Goal: Find specific page/section: Find specific page/section

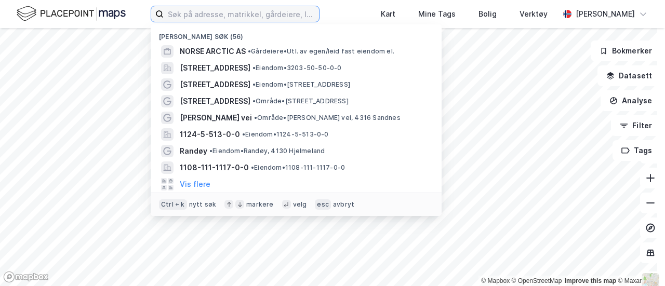
click at [255, 11] on input at bounding box center [241, 14] width 155 height 16
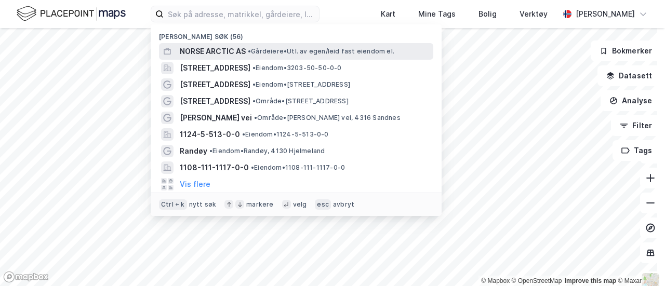
click at [236, 53] on span "NORSE ARCTIC AS" at bounding box center [213, 51] width 66 height 12
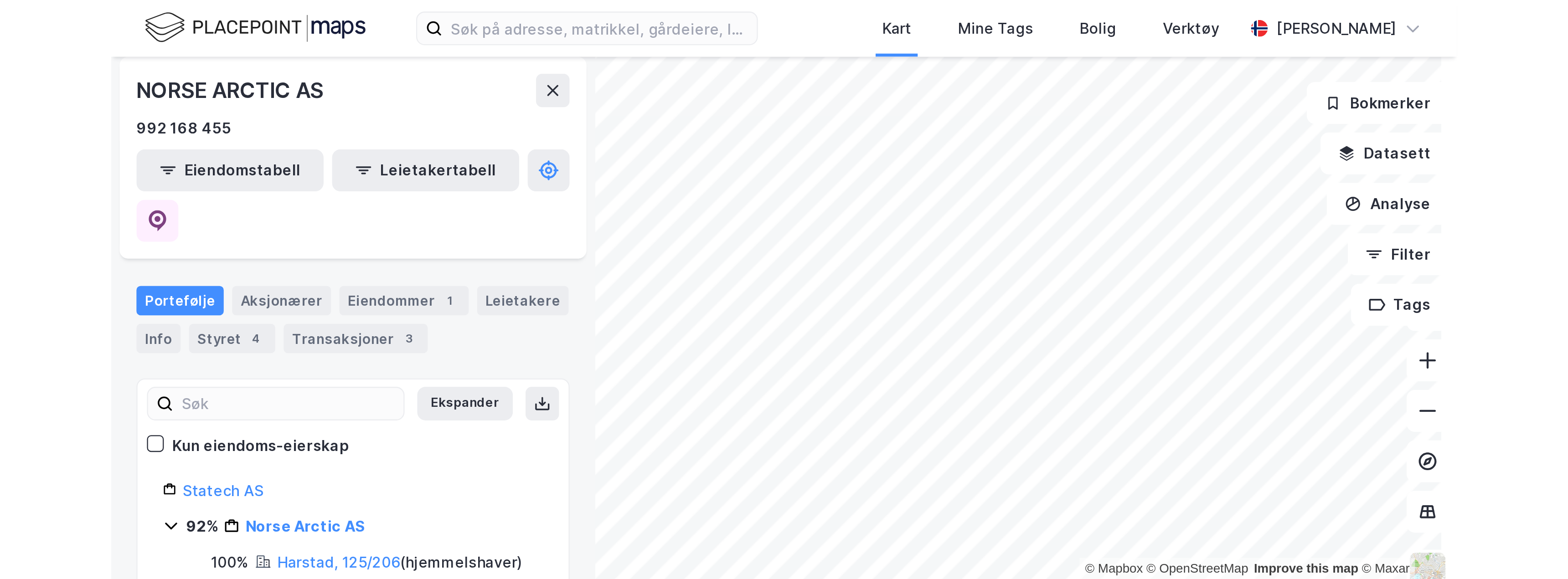
scroll to position [55, 0]
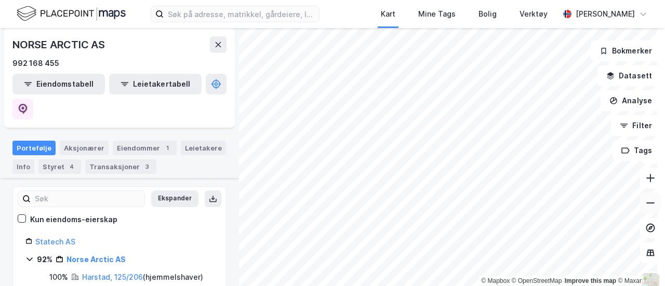
click at [646, 206] on icon at bounding box center [651, 203] width 10 height 10
click at [217, 44] on icon at bounding box center [219, 44] width 6 height 5
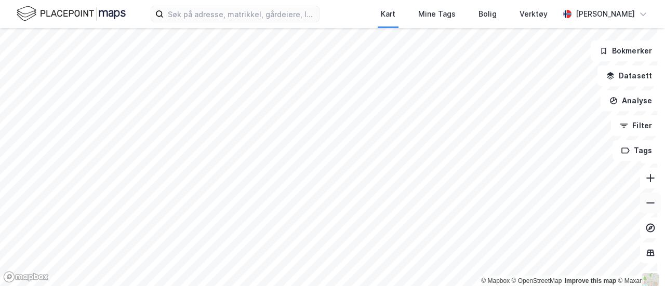
click at [646, 206] on icon at bounding box center [651, 203] width 10 height 10
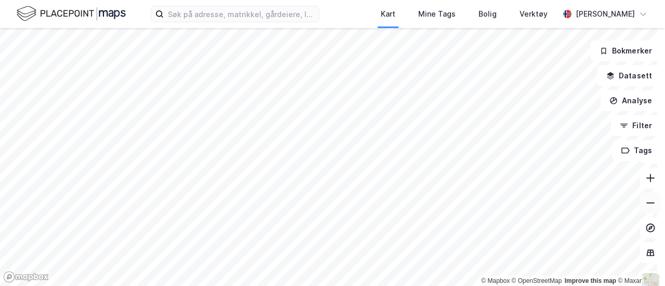
click at [646, 206] on icon at bounding box center [651, 203] width 10 height 10
